Goal: Task Accomplishment & Management: Use online tool/utility

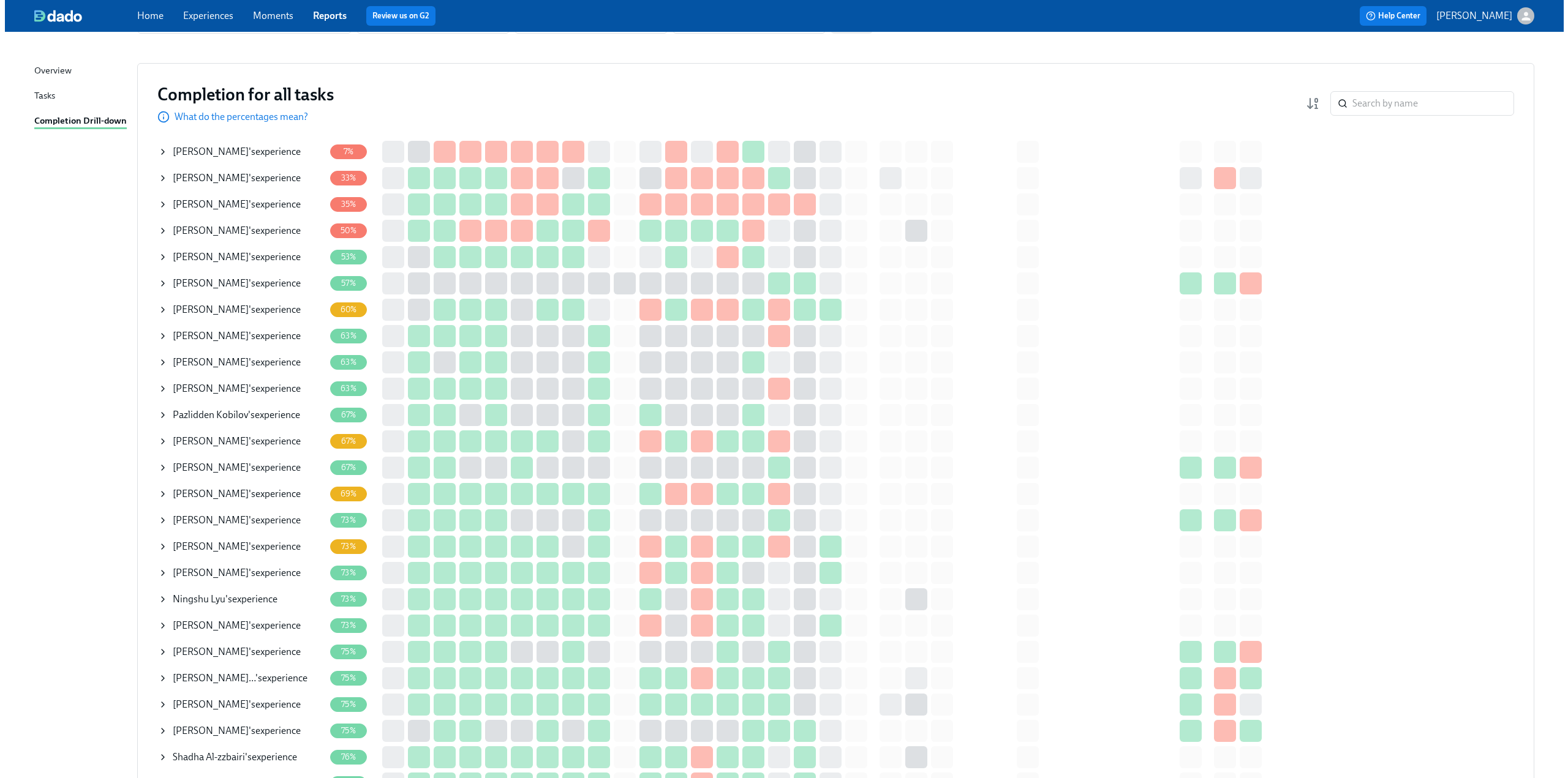
scroll to position [122, 0]
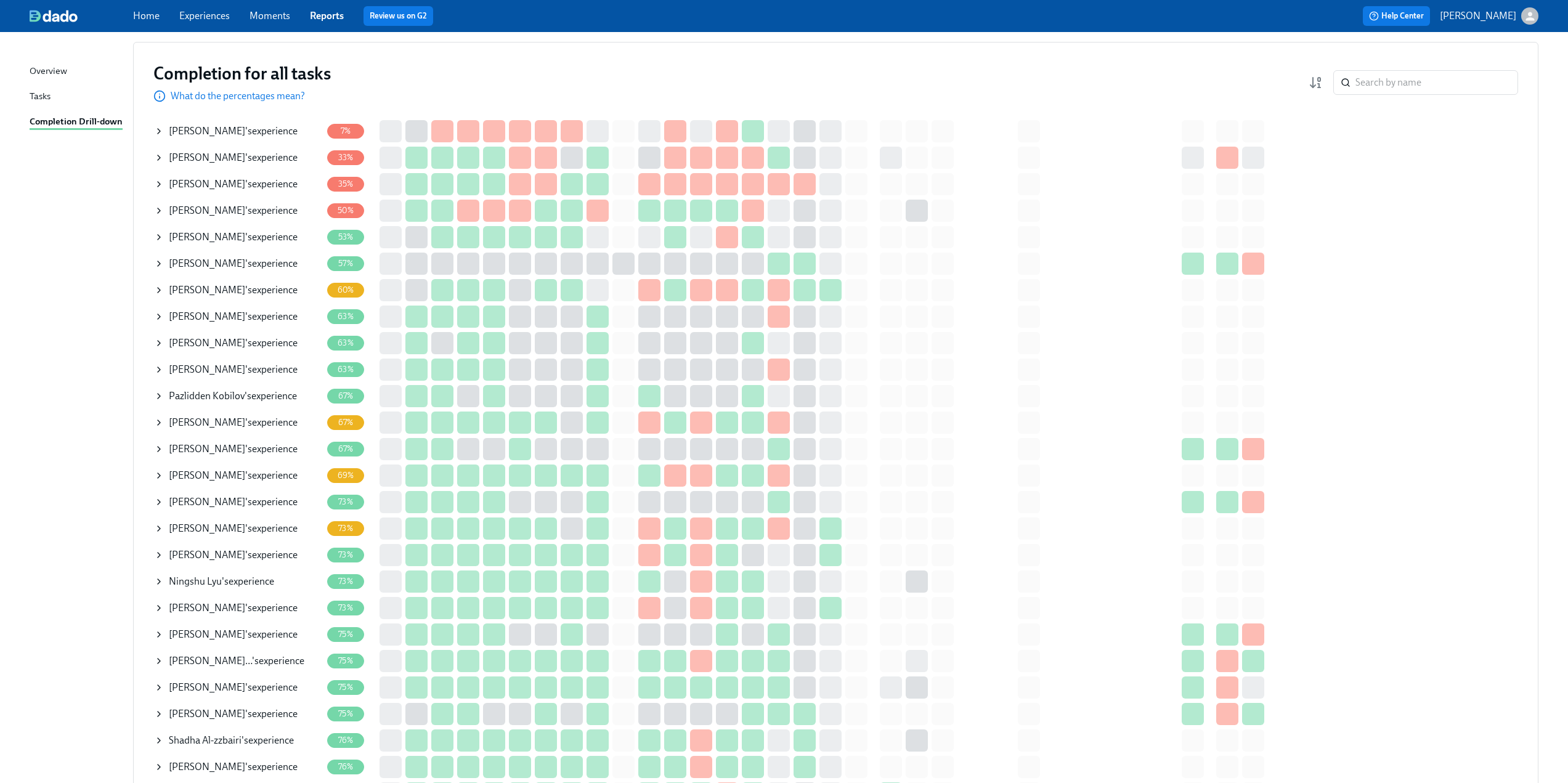
click at [159, 236] on icon at bounding box center [159, 237] width 10 height 10
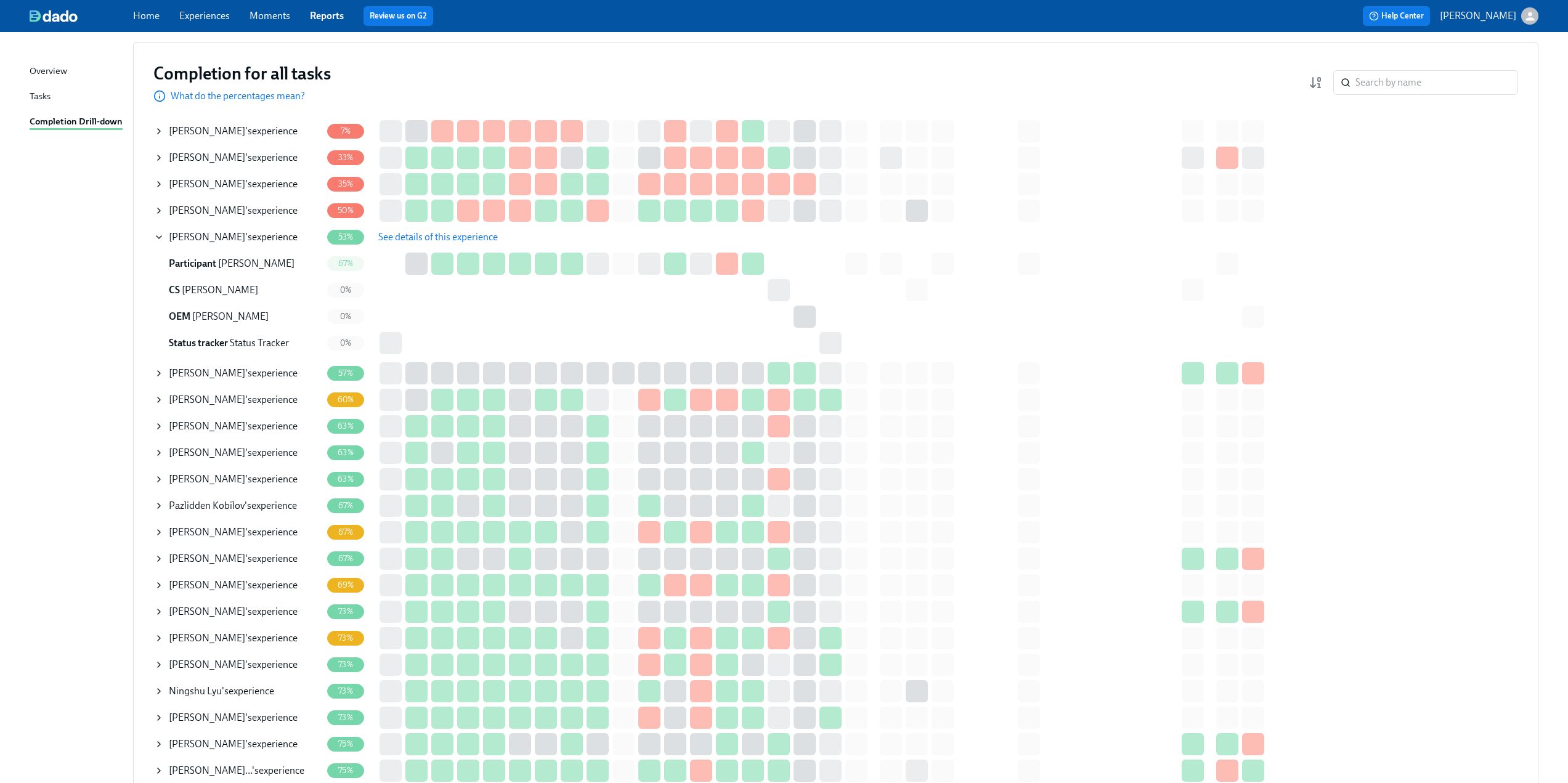
click at [426, 240] on span "See details of this experience" at bounding box center [438, 237] width 119 height 12
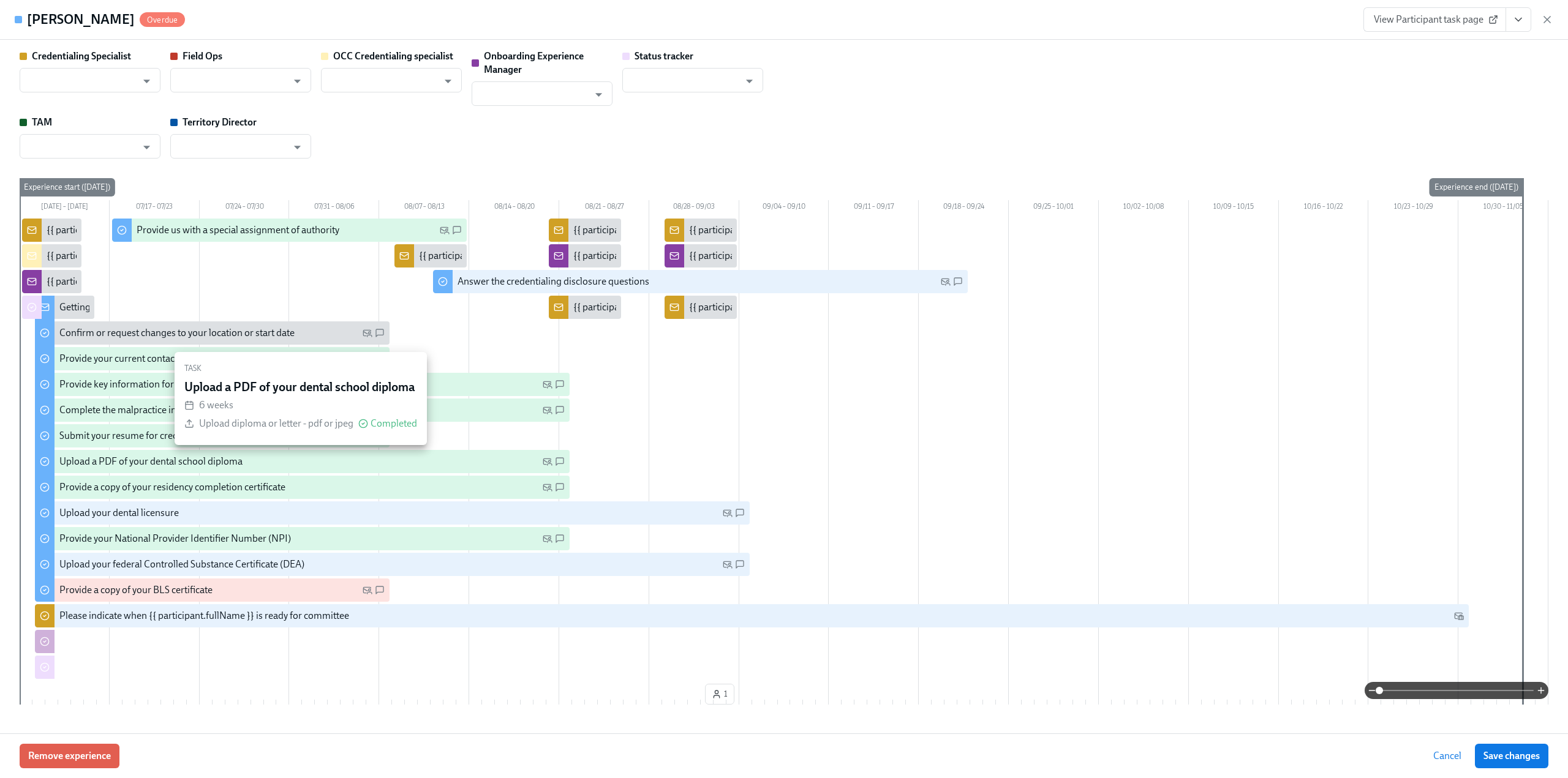
type input "[PERSON_NAME]"
type input "Status Tracker"
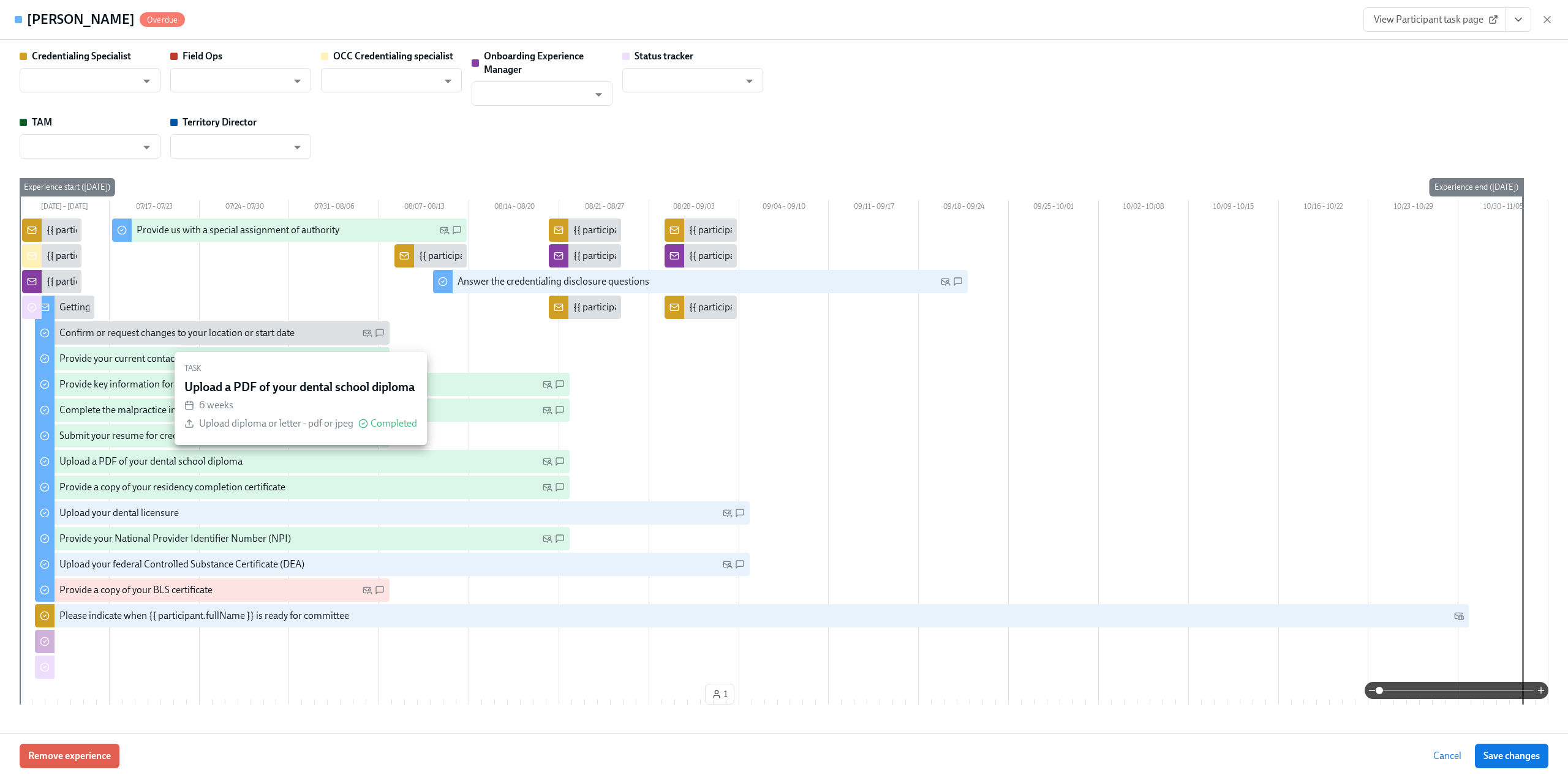
type input "[PERSON_NAME]"
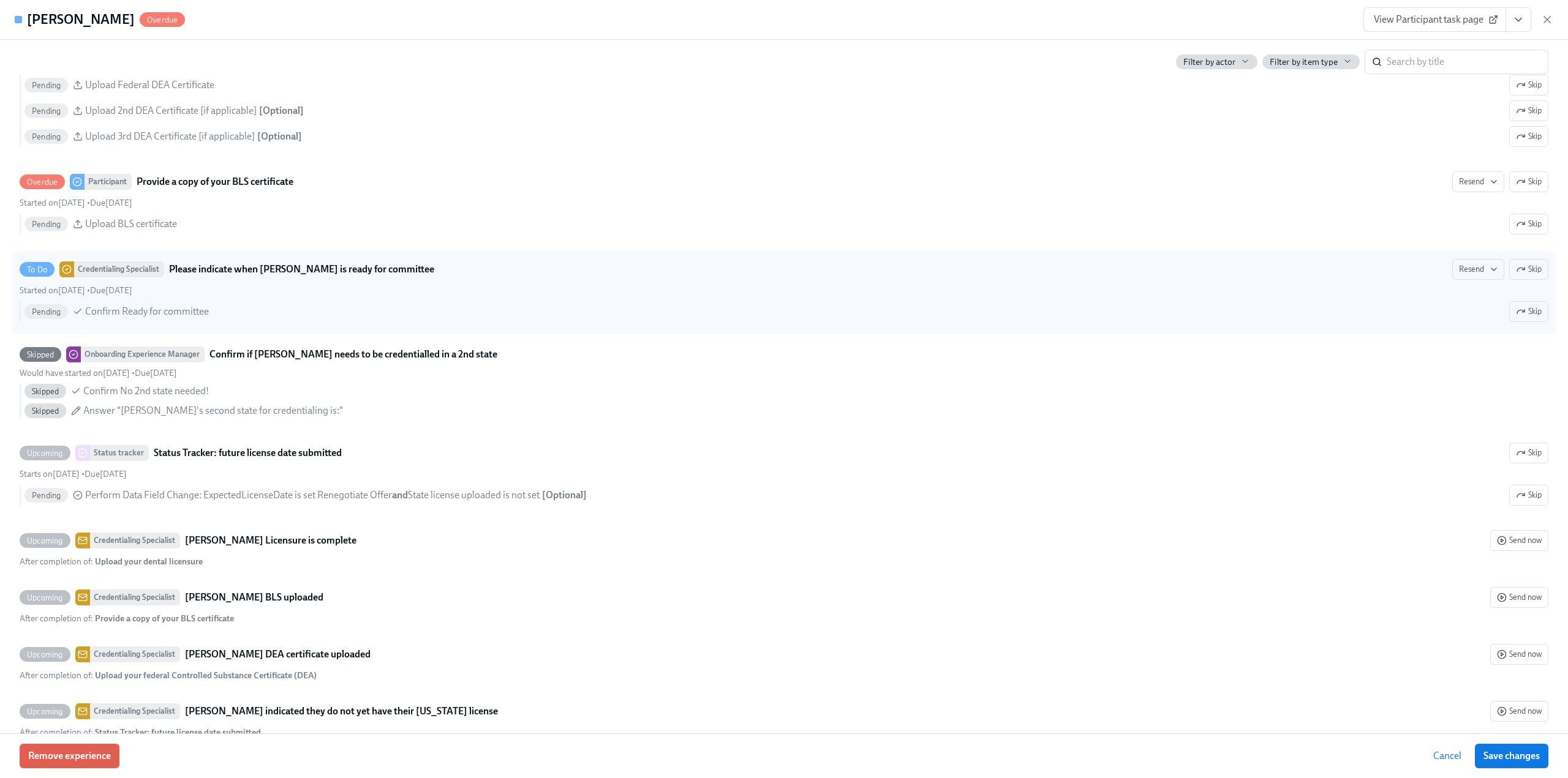
scroll to position [2387, 0]
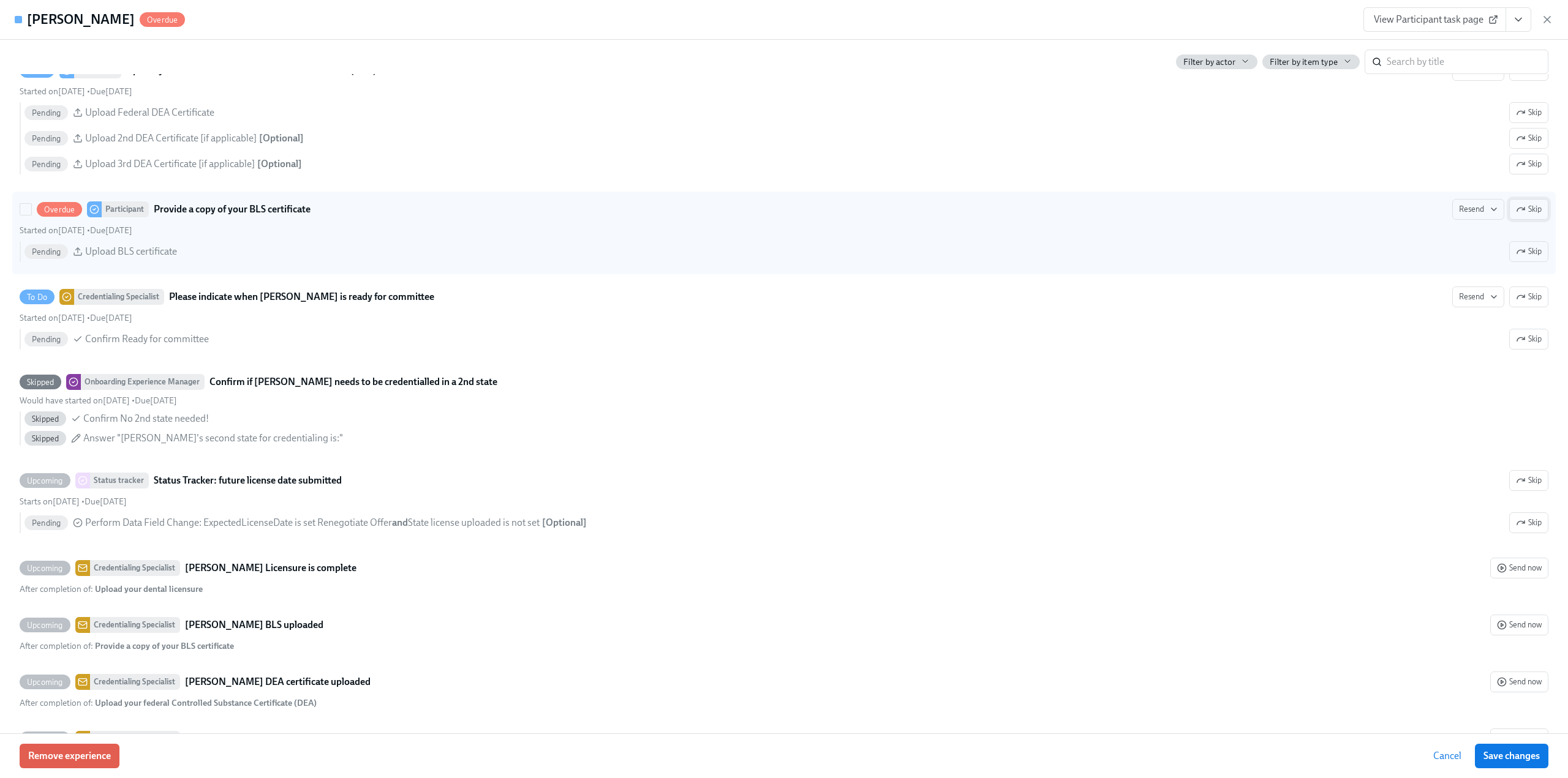
click at [1516, 209] on icon "button" at bounding box center [1521, 209] width 10 height 10
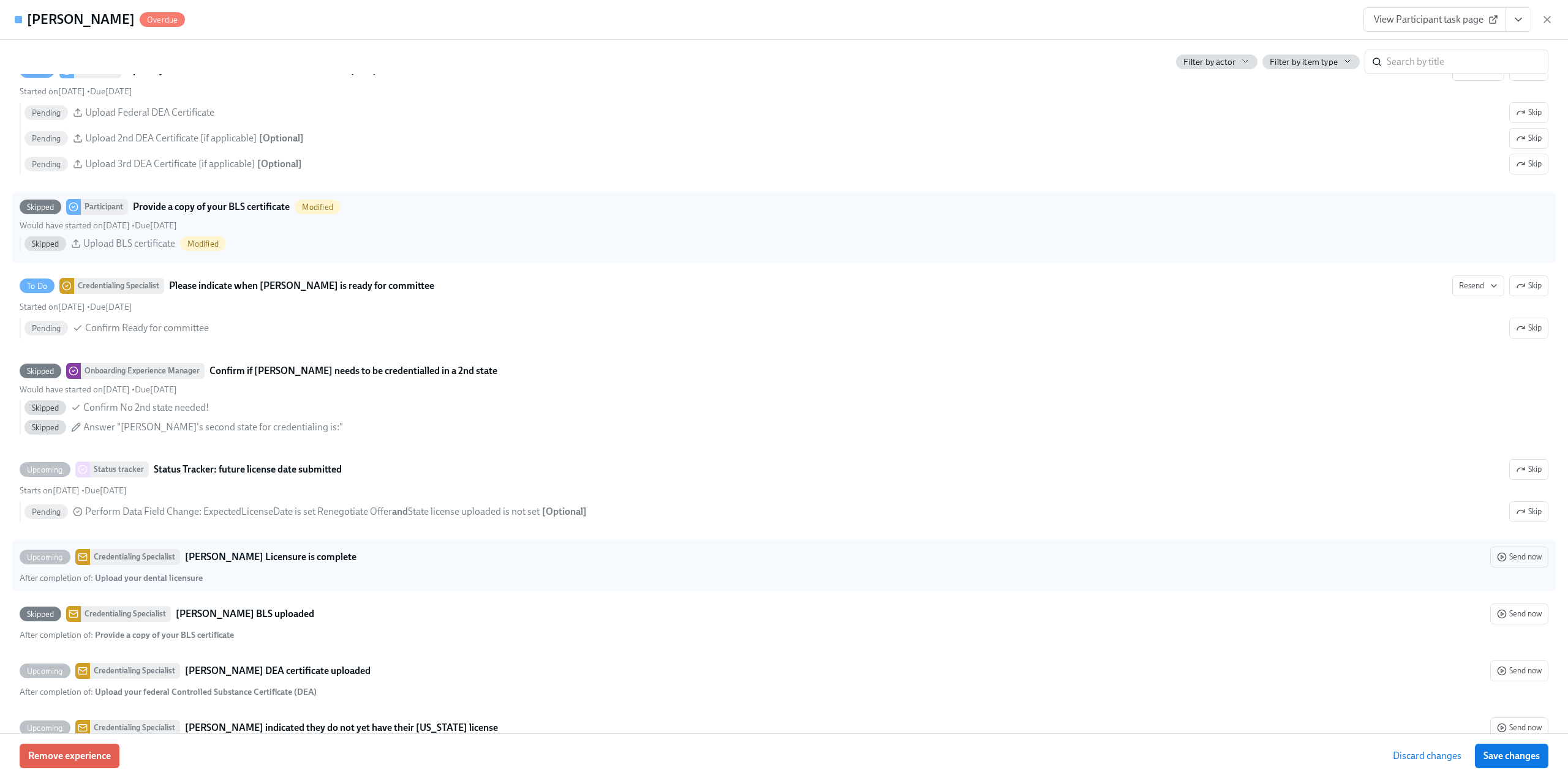
click at [1522, 757] on span "Save changes" at bounding box center [1511, 756] width 56 height 12
